Goal: Information Seeking & Learning: Learn about a topic

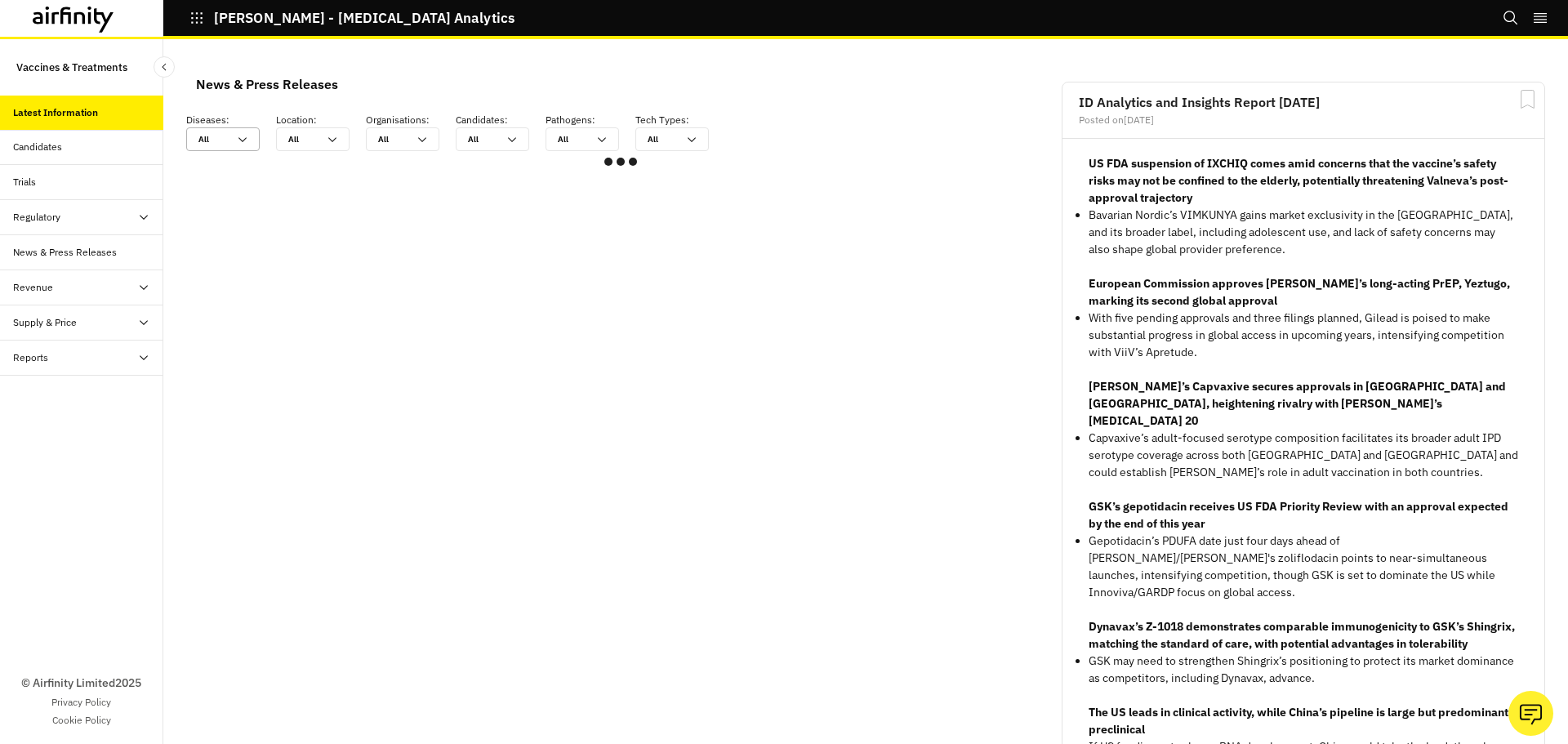
scroll to position [968, 478]
click at [222, 147] on div "All All" at bounding box center [211, 139] width 49 height 22
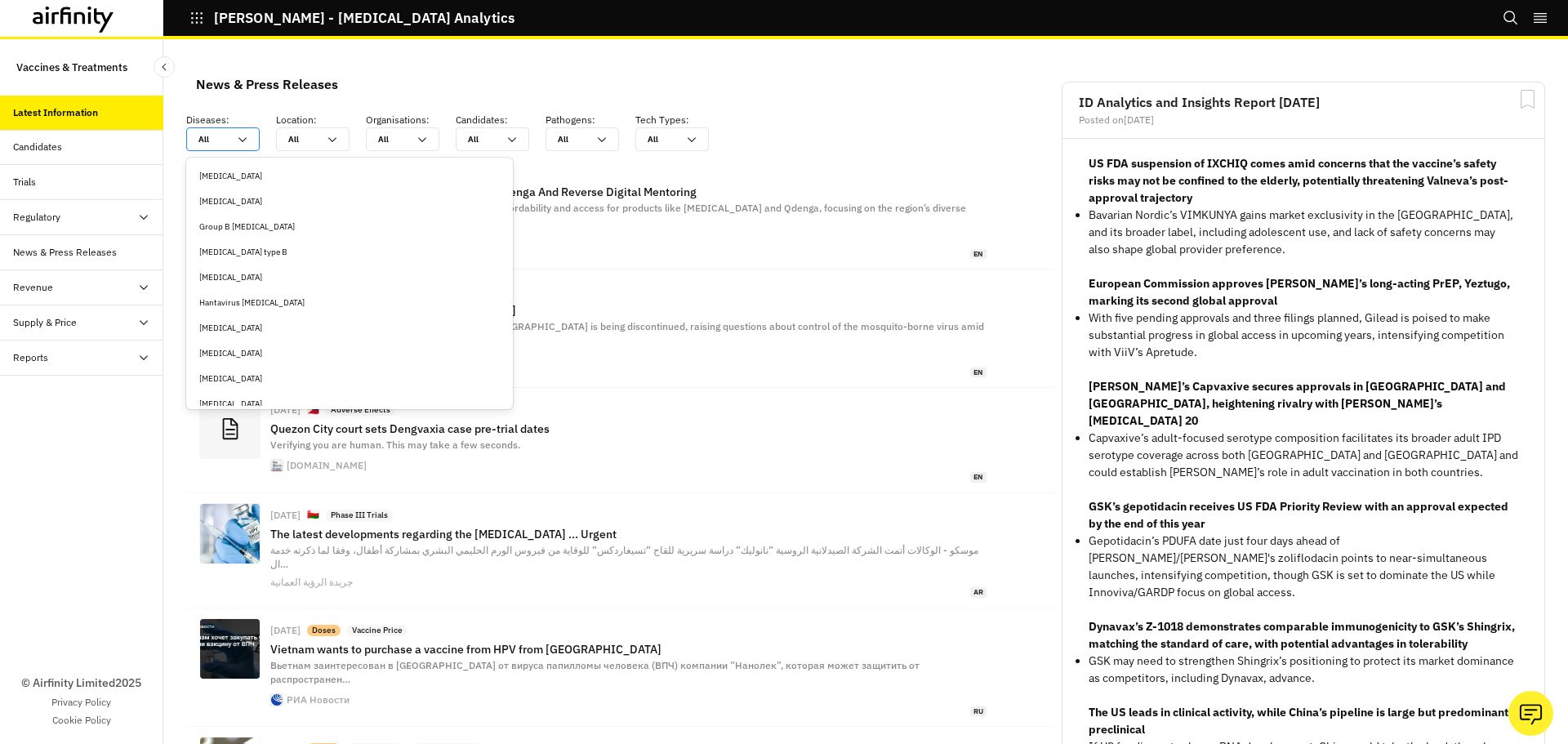
scroll to position [1633, 0]
click at [228, 190] on div "Gonorrhea" at bounding box center [350, 188] width 301 height 12
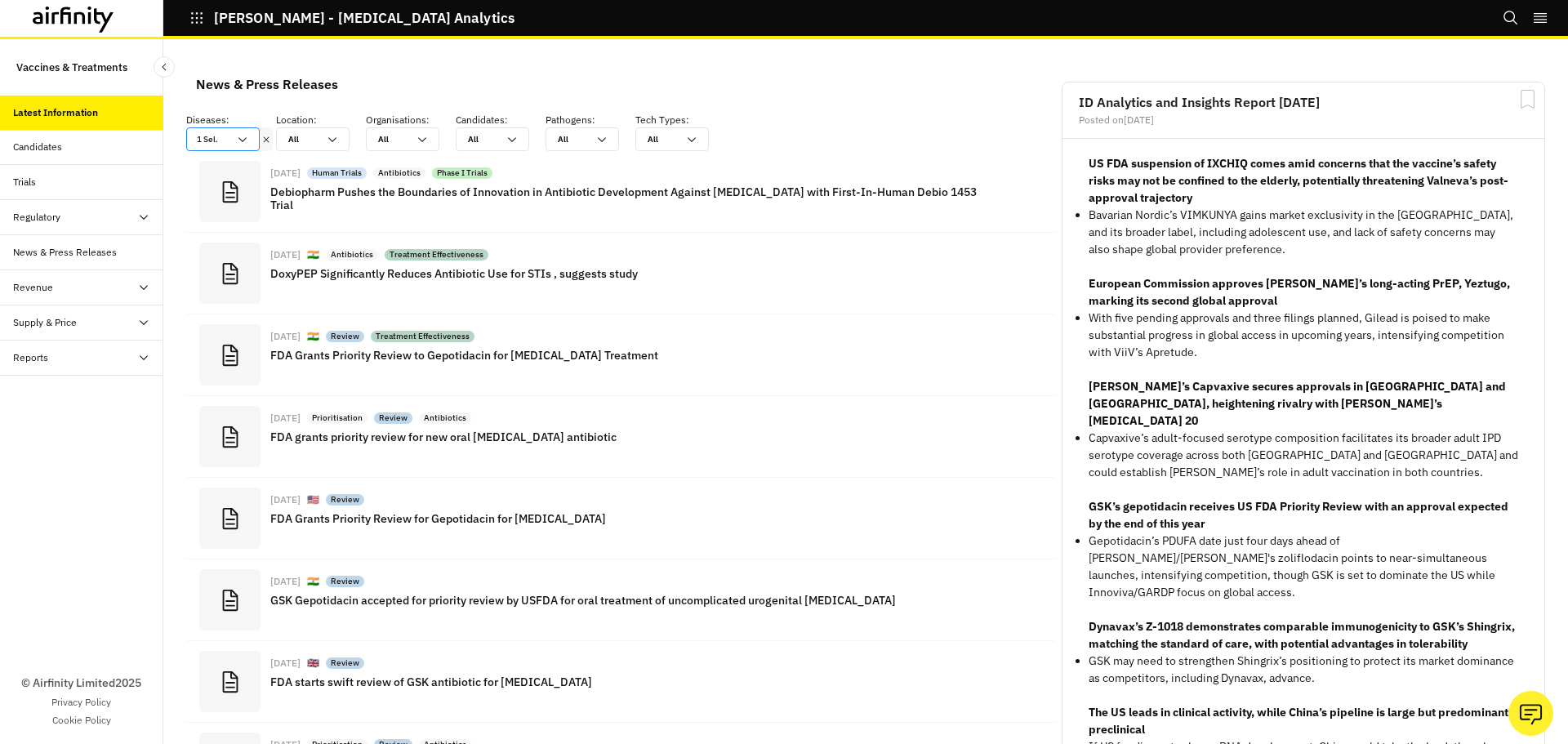
scroll to position [1169, 478]
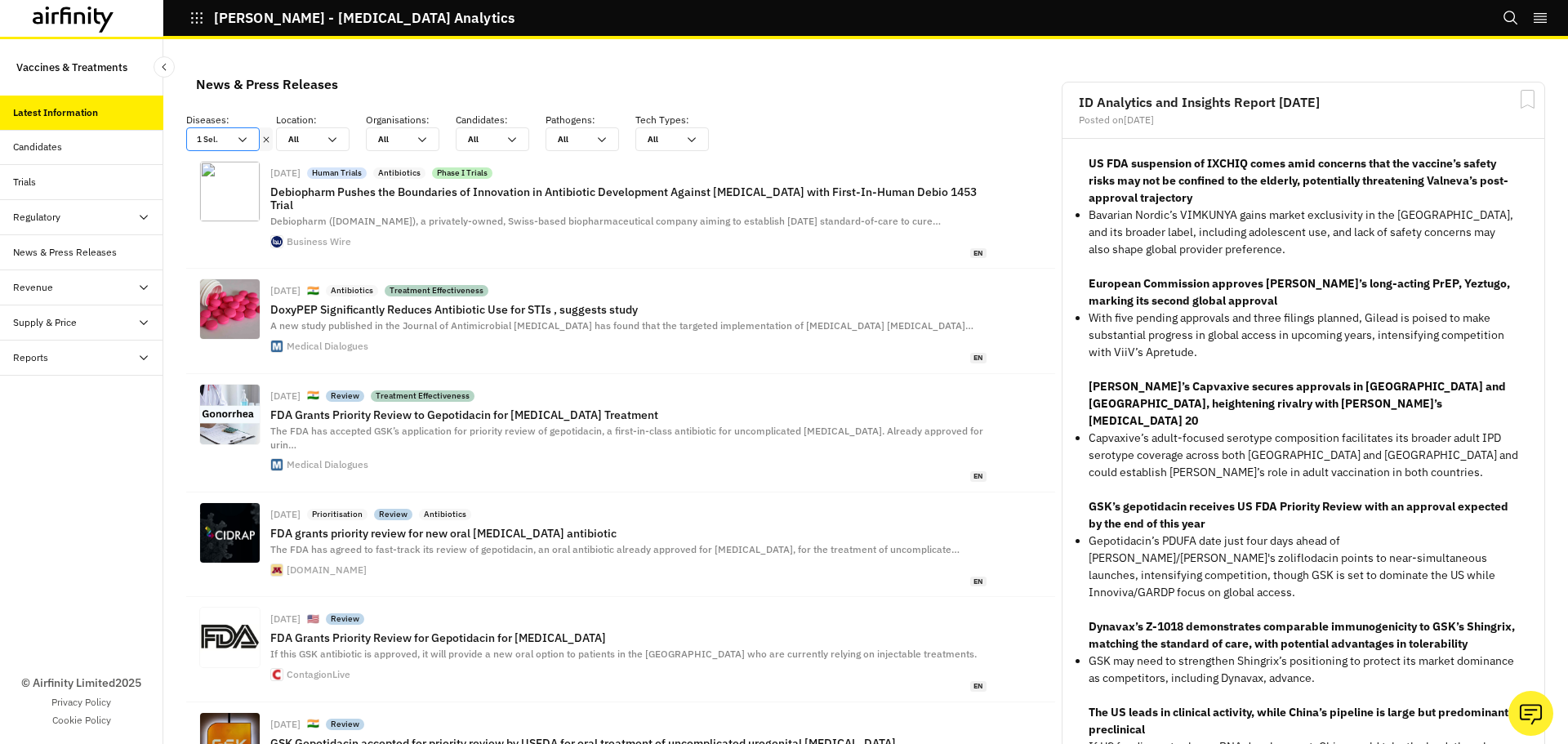
click at [256, 139] on div "1 Sel." at bounding box center [223, 139] width 73 height 24
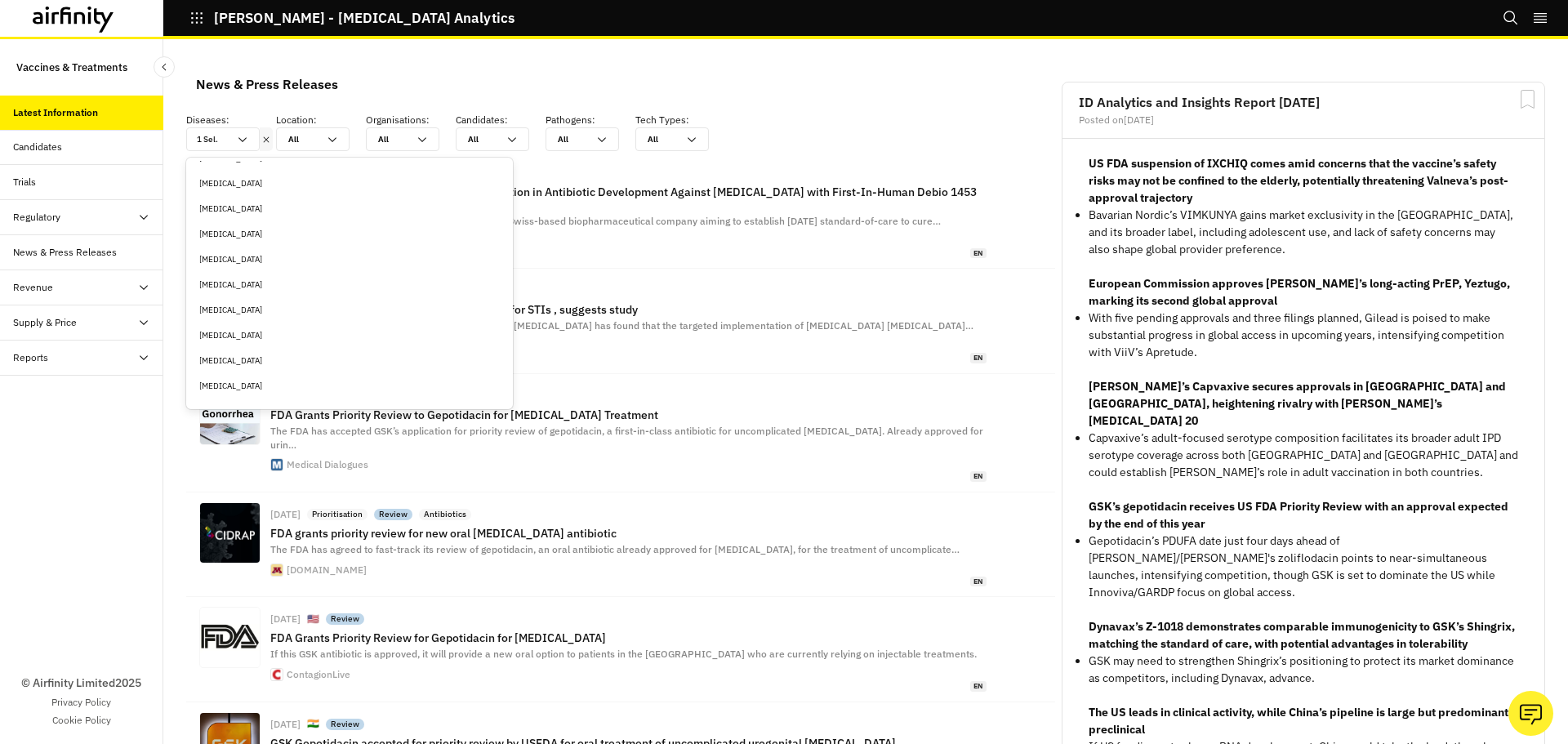
scroll to position [490, 0]
click at [241, 392] on div "Chlamydia" at bounding box center [350, 395] width 301 height 12
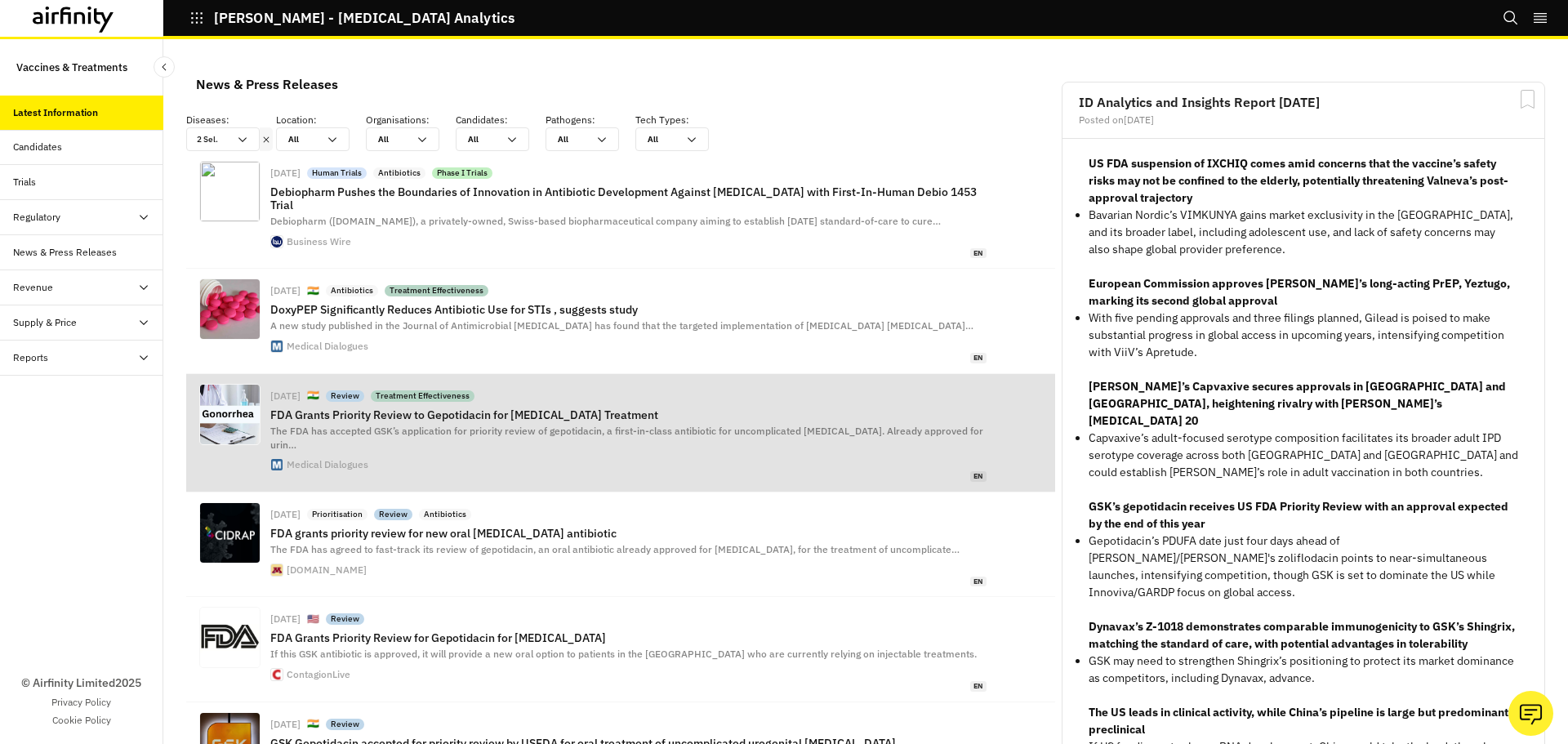
scroll to position [1169, 478]
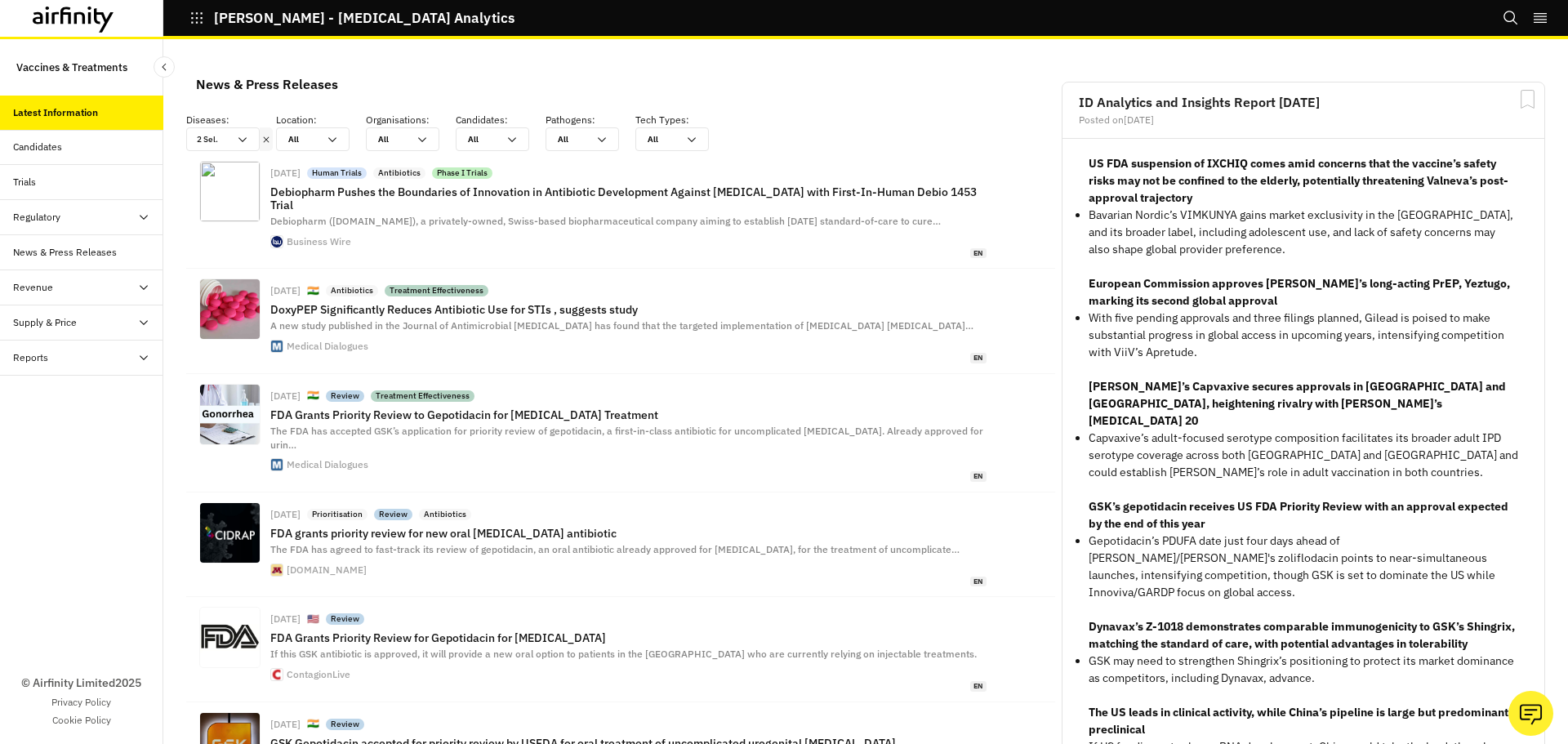
click at [49, 140] on div "Candidates" at bounding box center [37, 147] width 49 height 15
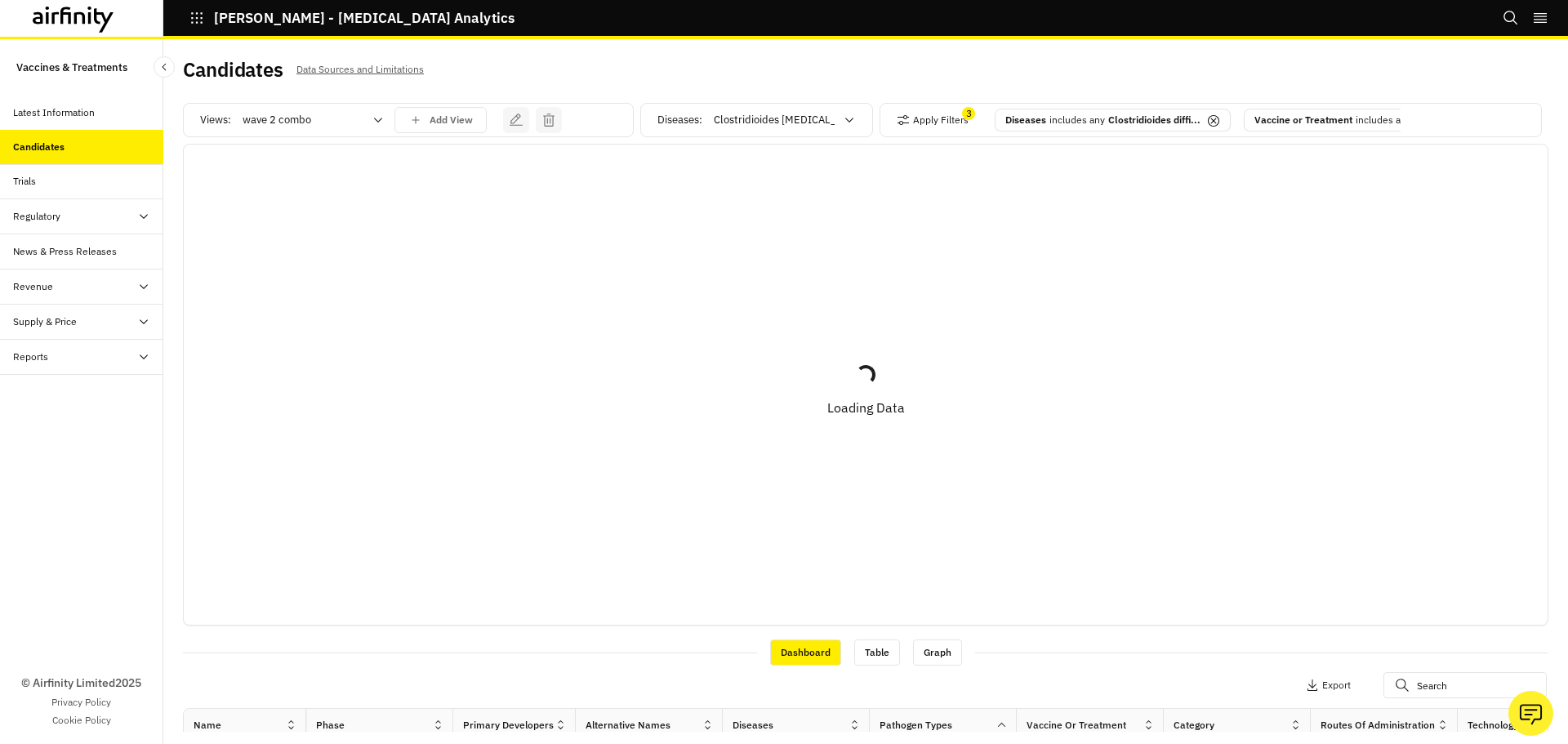
click at [320, 76] on p "Data Sources and Limitations" at bounding box center [360, 70] width 128 height 18
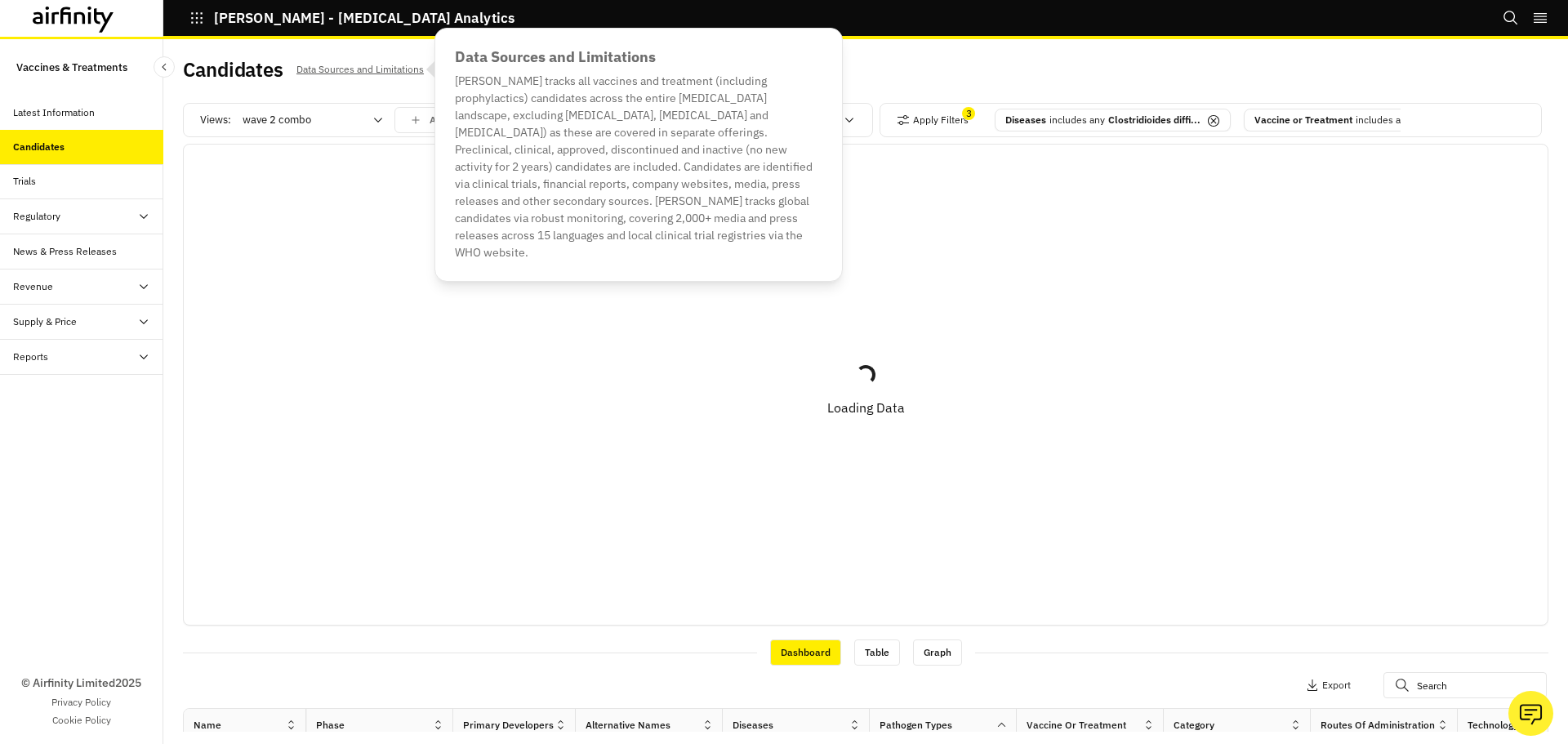
drag, startPoint x: 425, startPoint y: 515, endPoint x: 425, endPoint y: 524, distance: 9.0
click at [425, 524] on div "Loading... Loading Data" at bounding box center [865, 384] width 1363 height 467
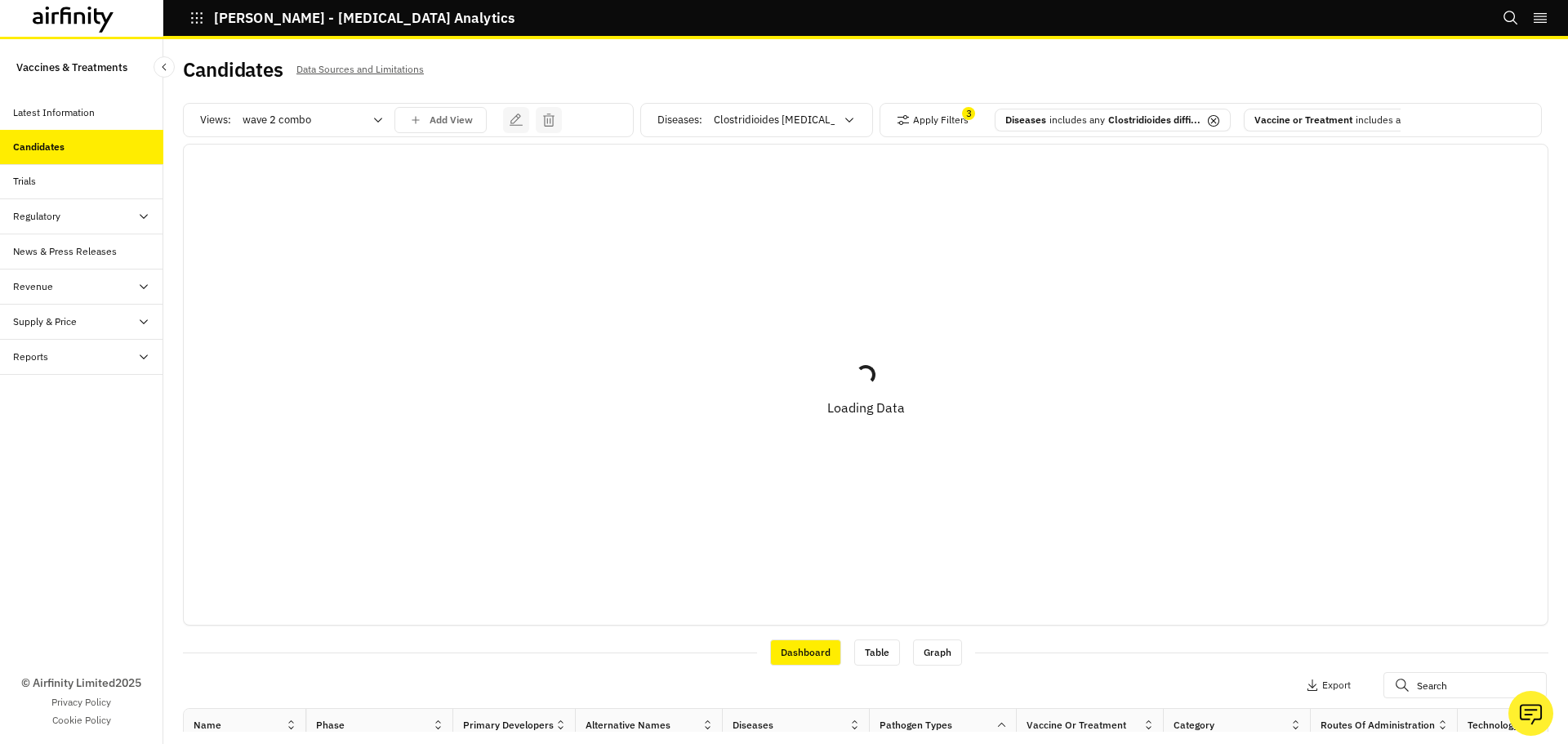
click at [61, 2] on div at bounding box center [82, 18] width 163 height 37
click at [80, 25] on icon at bounding box center [73, 19] width 82 height 26
